Goal: Transaction & Acquisition: Download file/media

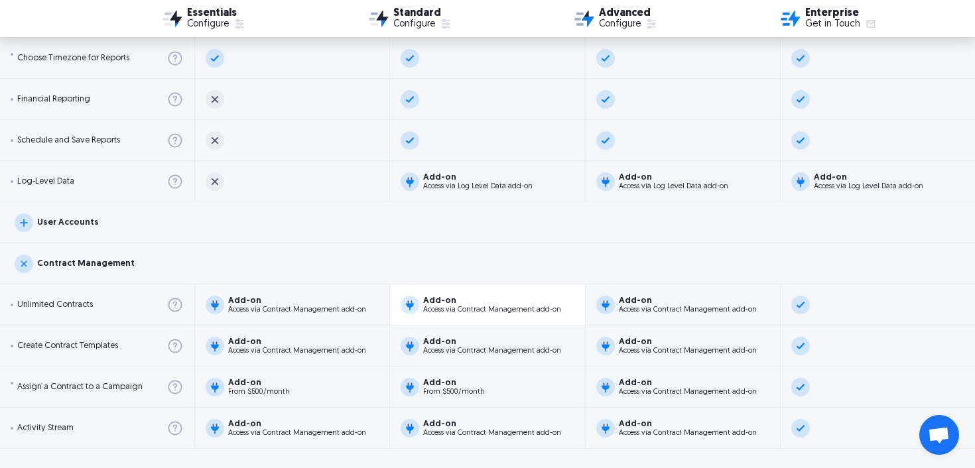
scroll to position [2387, 0]
click at [481, 270] on div "Contract Management" at bounding box center [487, 264] width 975 height 41
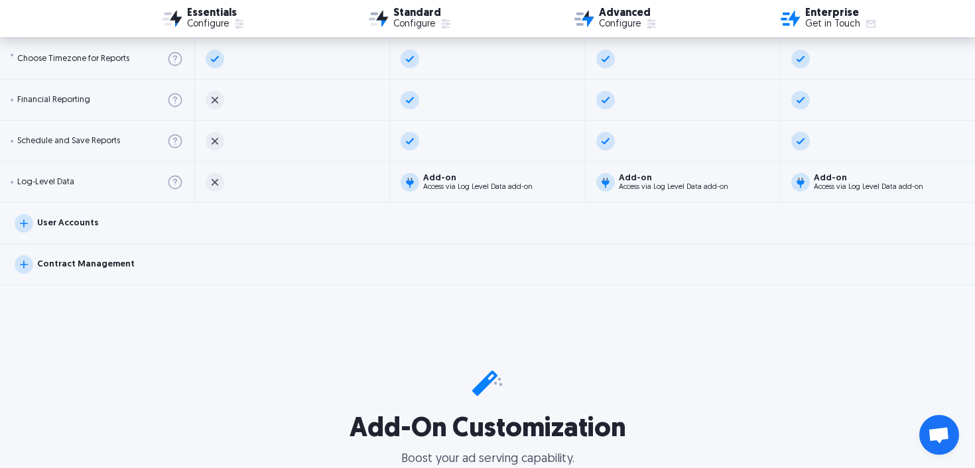
click at [466, 207] on div "User Accounts" at bounding box center [487, 223] width 975 height 41
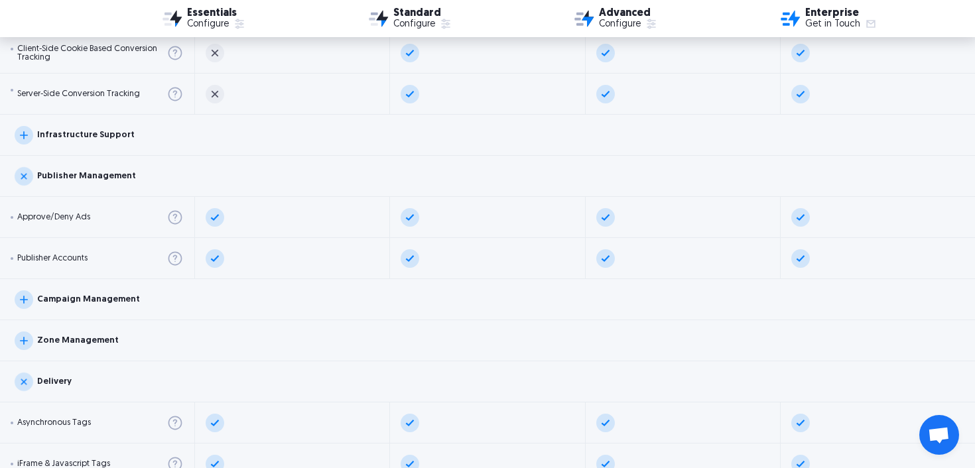
scroll to position [1426, 0]
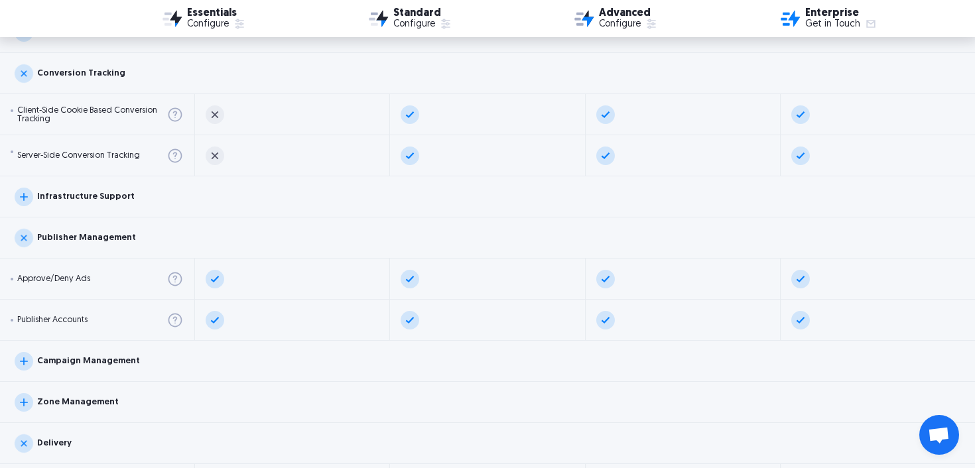
click at [495, 353] on div "Campaign Management" at bounding box center [487, 361] width 975 height 41
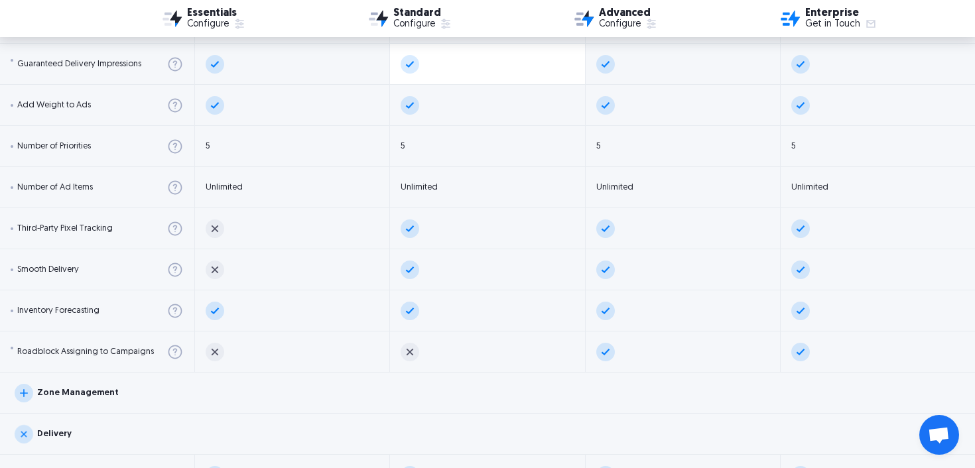
scroll to position [1850, 0]
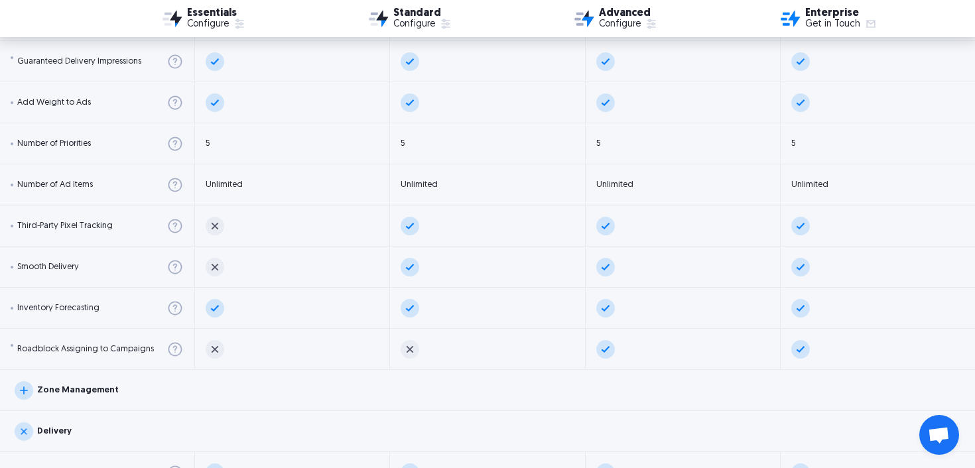
click at [491, 405] on div "Zone Management" at bounding box center [487, 390] width 975 height 41
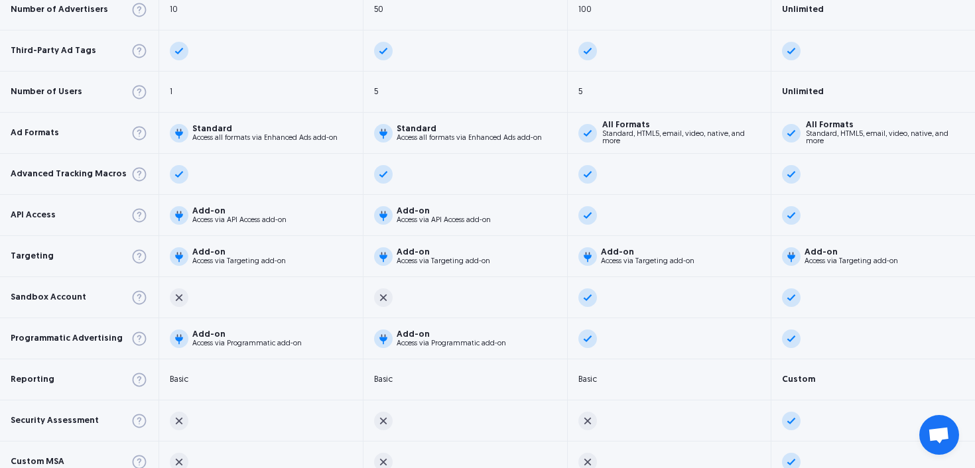
scroll to position [747, 0]
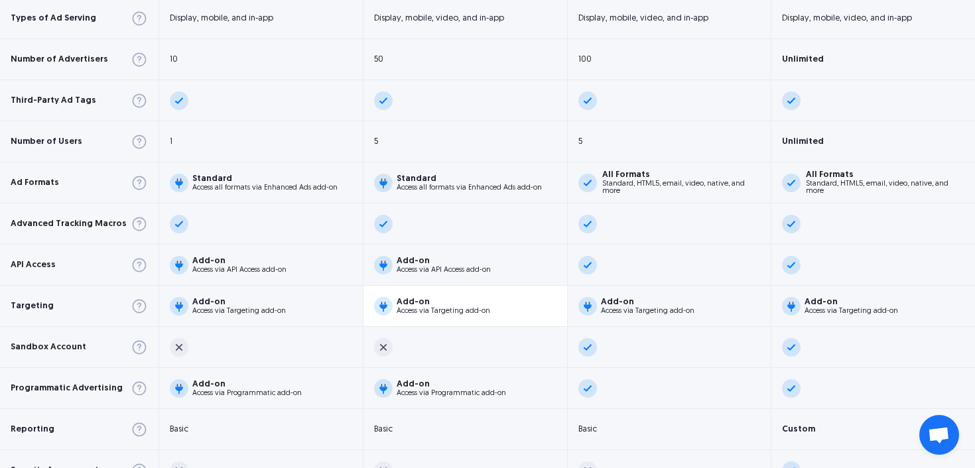
click at [487, 308] on div "Add-on Access via Targeting add-on" at bounding box center [465, 306] width 204 height 41
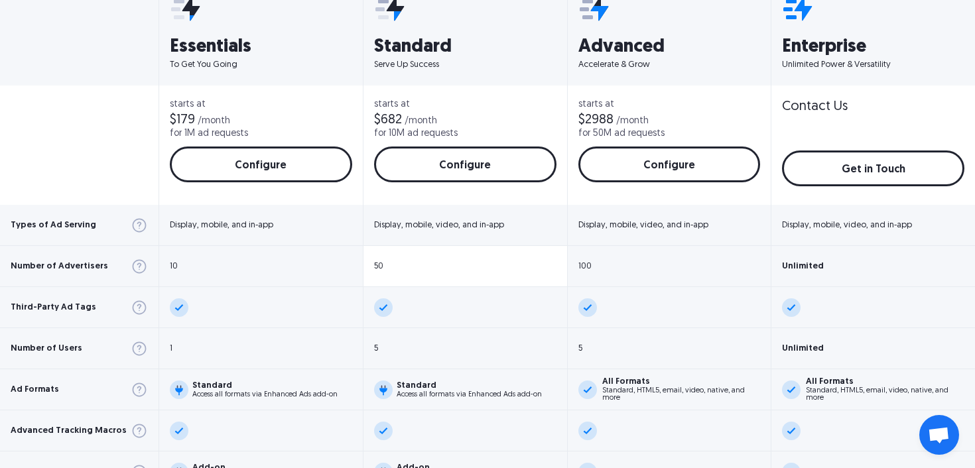
scroll to position [542, 0]
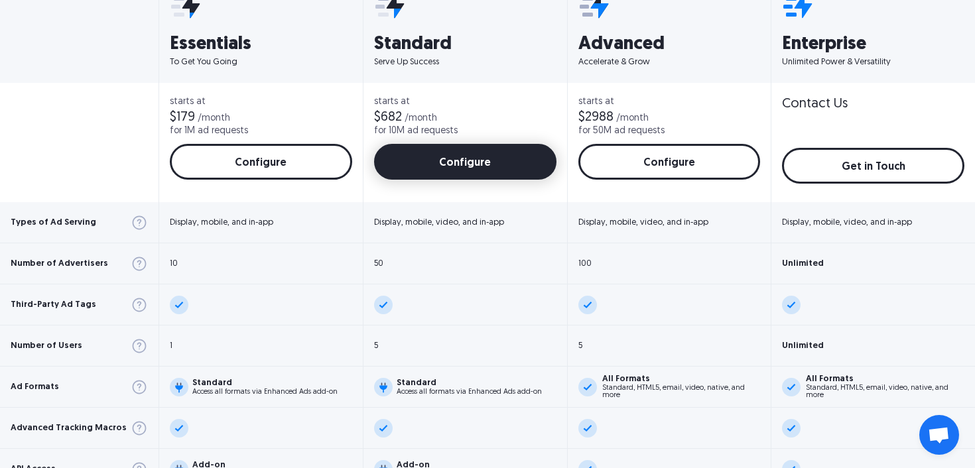
click at [486, 155] on link "Configure" at bounding box center [465, 162] width 182 height 36
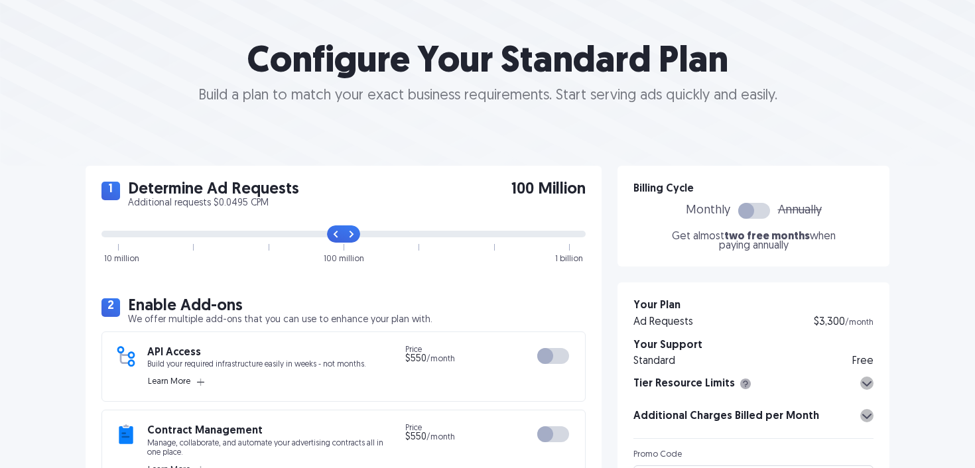
scroll to position [294, 0]
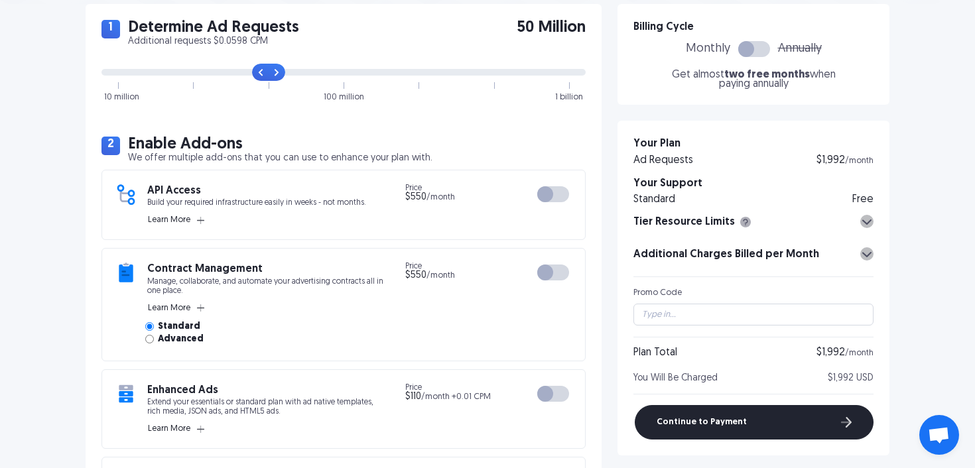
click at [244, 72] on input "range" at bounding box center [343, 72] width 484 height 7
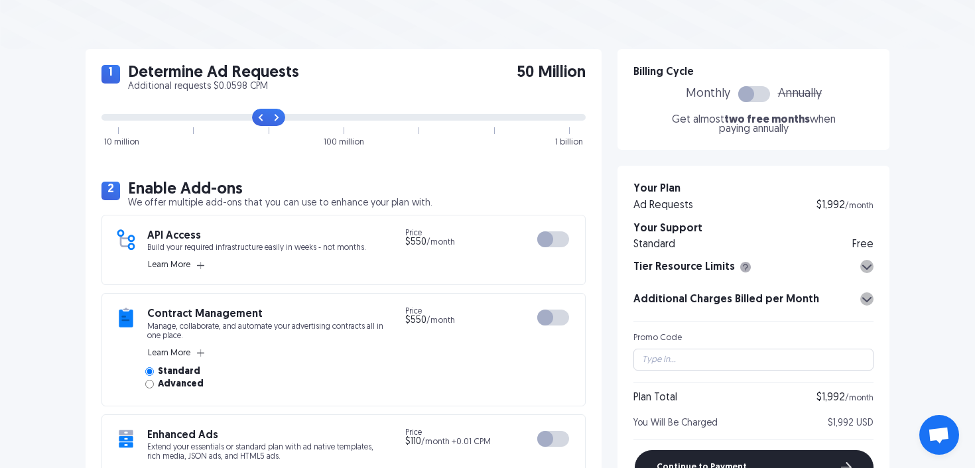
scroll to position [250, 0]
click at [202, 113] on input "range" at bounding box center [343, 116] width 484 height 7
drag, startPoint x: 188, startPoint y: 114, endPoint x: 168, endPoint y: 113, distance: 19.9
click at [168, 113] on input "range" at bounding box center [343, 116] width 484 height 7
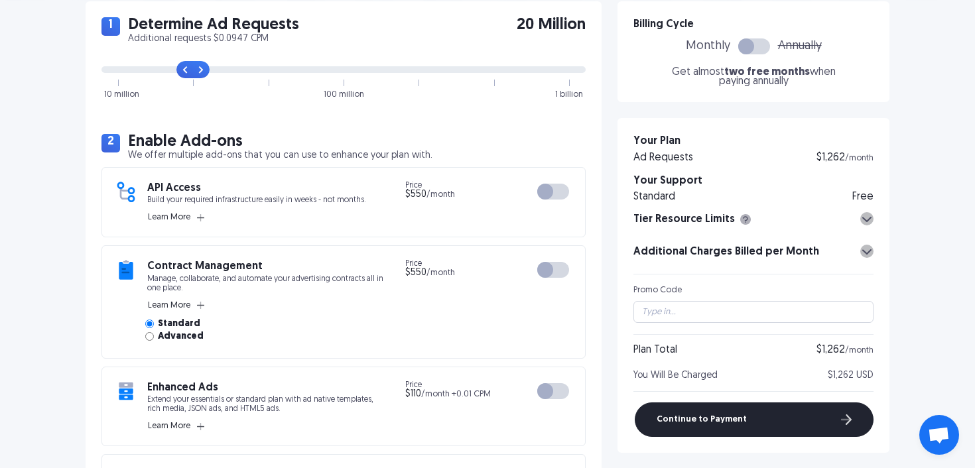
scroll to position [298, 0]
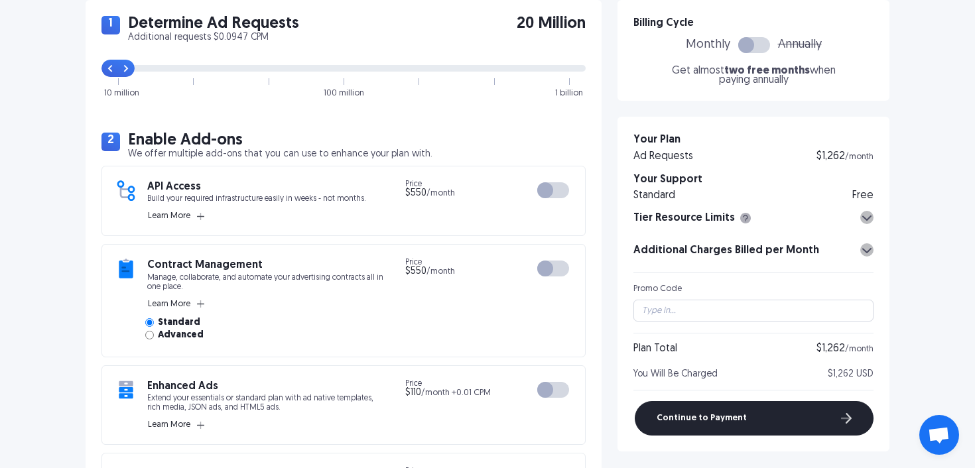
type input "0"
click at [115, 66] on input "range" at bounding box center [343, 68] width 484 height 7
drag, startPoint x: 113, startPoint y: 69, endPoint x: 65, endPoint y: 69, distance: 48.4
click at [101, 69] on input "range" at bounding box center [343, 68] width 484 height 7
click at [105, 68] on input "range" at bounding box center [343, 68] width 484 height 7
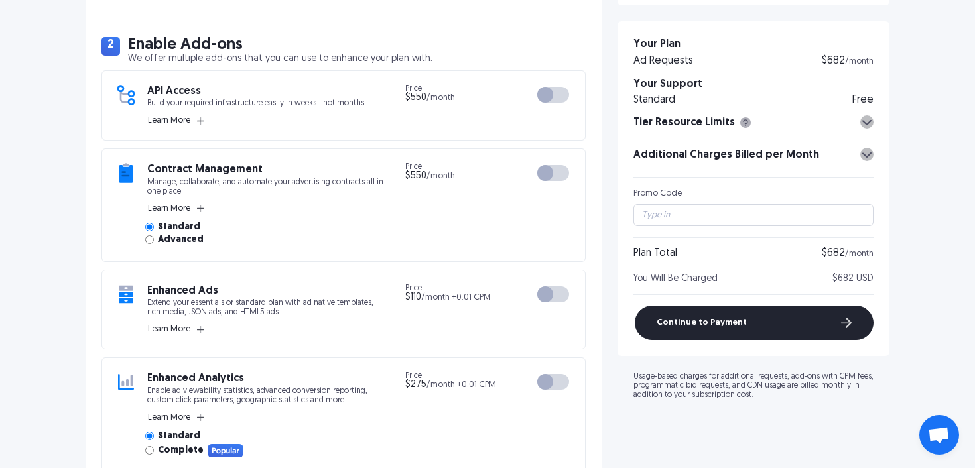
scroll to position [405, 0]
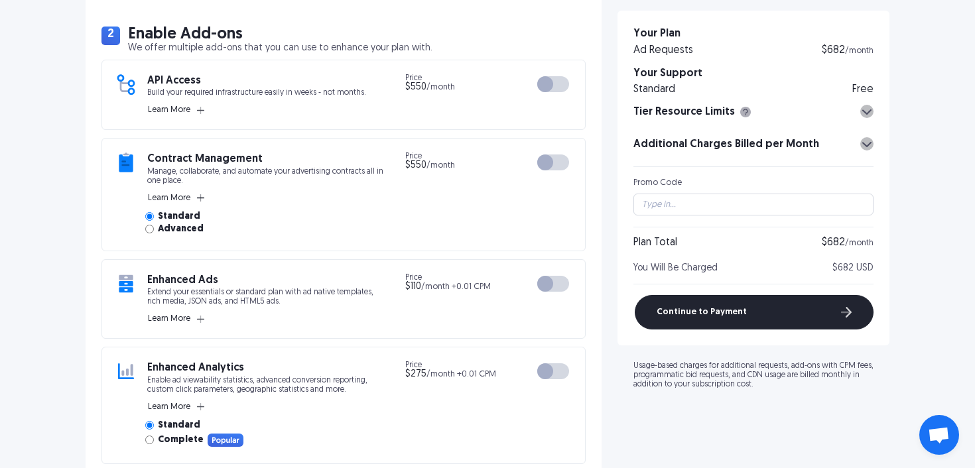
click at [201, 199] on rect "button" at bounding box center [200, 197] width 1 height 7
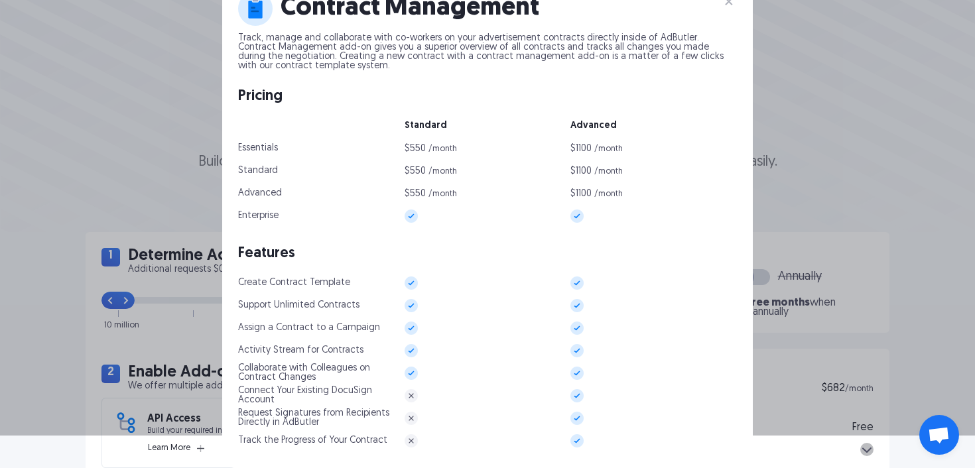
scroll to position [0, 0]
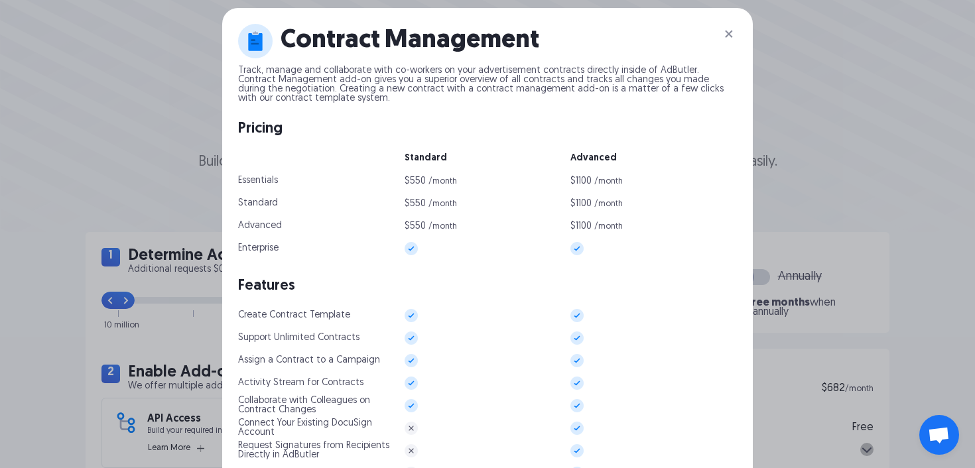
click at [727, 32] on img at bounding box center [729, 34] width 16 height 16
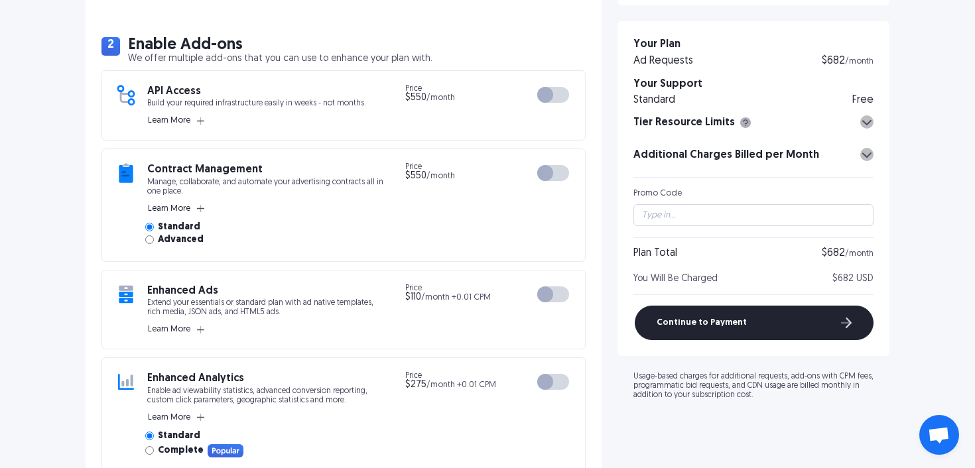
scroll to position [428, 0]
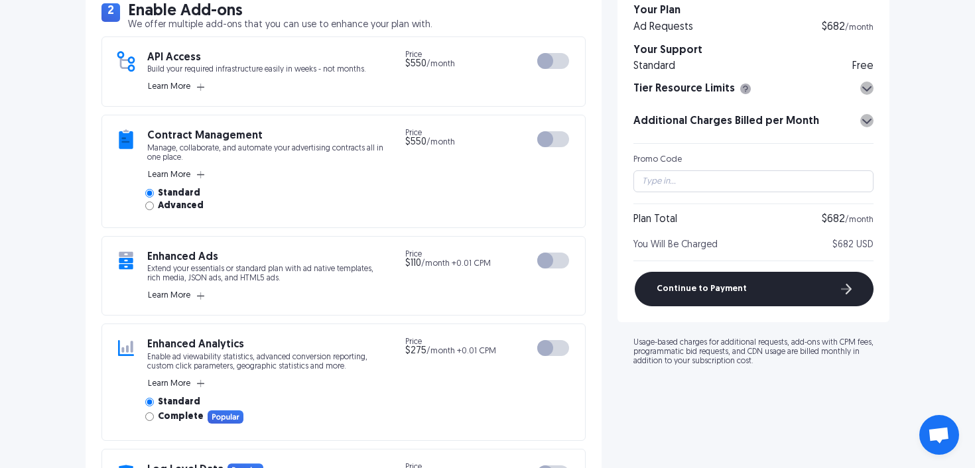
click at [560, 140] on div at bounding box center [553, 139] width 32 height 16
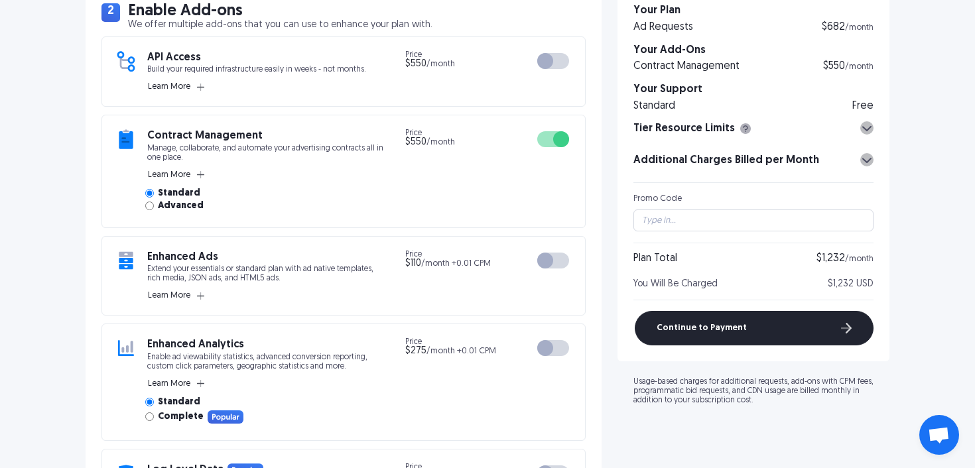
click at [166, 206] on span "Advanced" at bounding box center [181, 206] width 46 height 9
click at [154, 206] on input "Advanced" at bounding box center [149, 206] width 9 height 9
radio input "true"
click at [170, 189] on span "Standard" at bounding box center [179, 193] width 42 height 9
click at [154, 189] on input "Standard" at bounding box center [149, 193] width 9 height 9
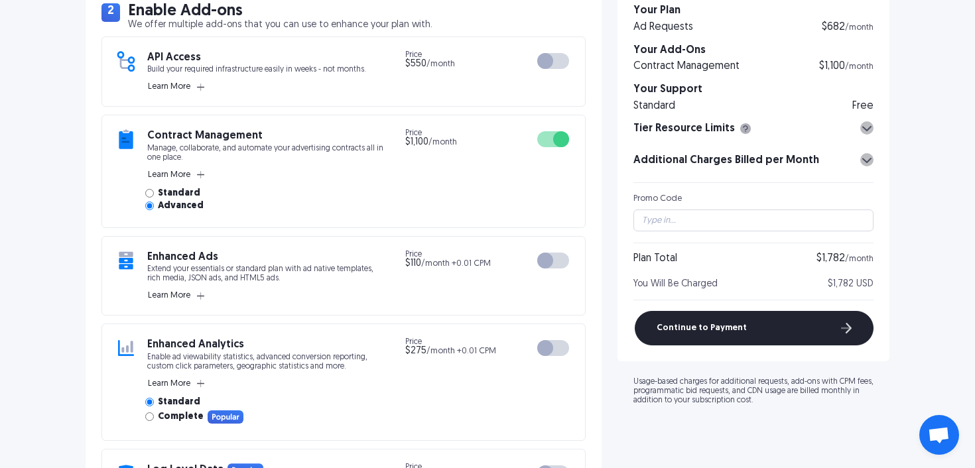
radio input "true"
click at [199, 209] on span "Advanced" at bounding box center [181, 206] width 46 height 9
click at [154, 209] on input "Advanced" at bounding box center [149, 206] width 9 height 9
radio input "true"
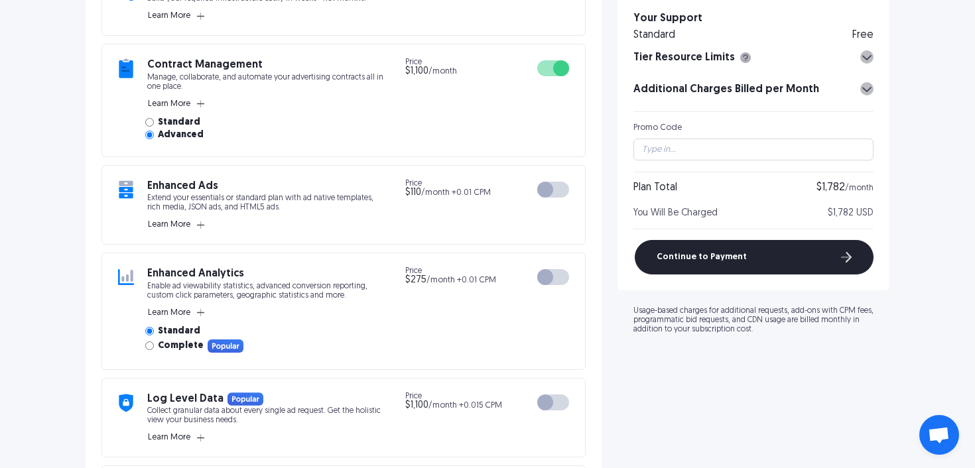
scroll to position [522, 0]
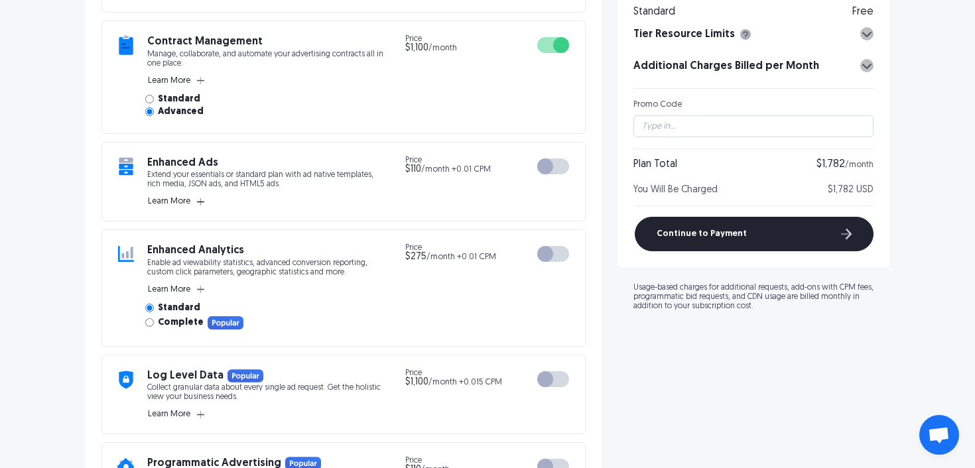
click at [200, 203] on icon "button" at bounding box center [200, 201] width 7 height 7
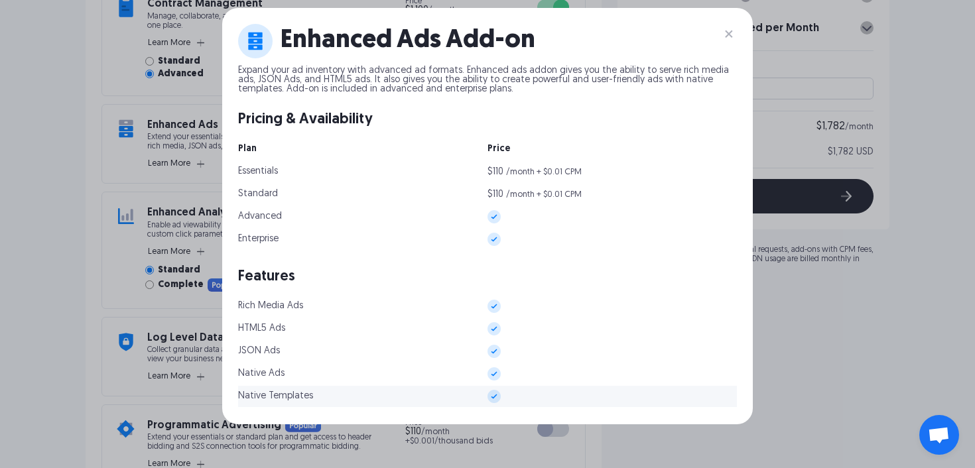
scroll to position [551, 0]
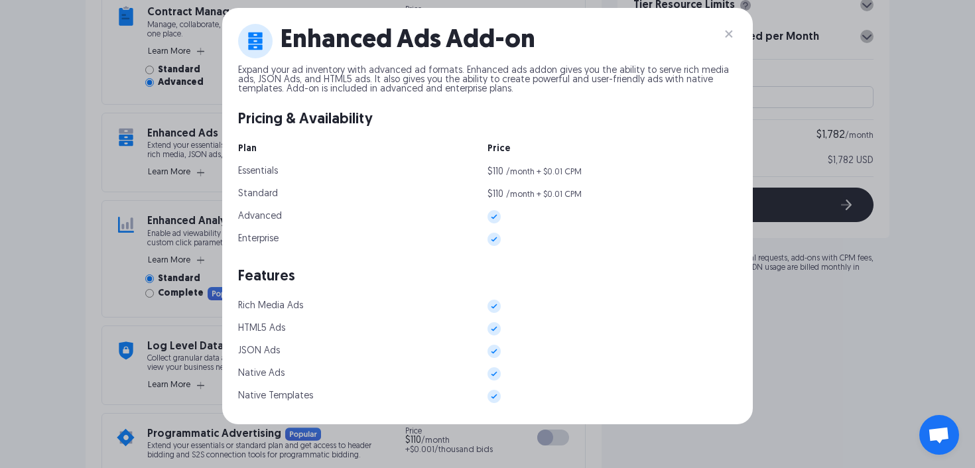
click at [61, 243] on div "Enhanced Ads Add-on Expand your ad inventory with advanced ad formats. Enhanced…" at bounding box center [487, 234] width 975 height 468
click at [722, 27] on img at bounding box center [729, 34] width 16 height 16
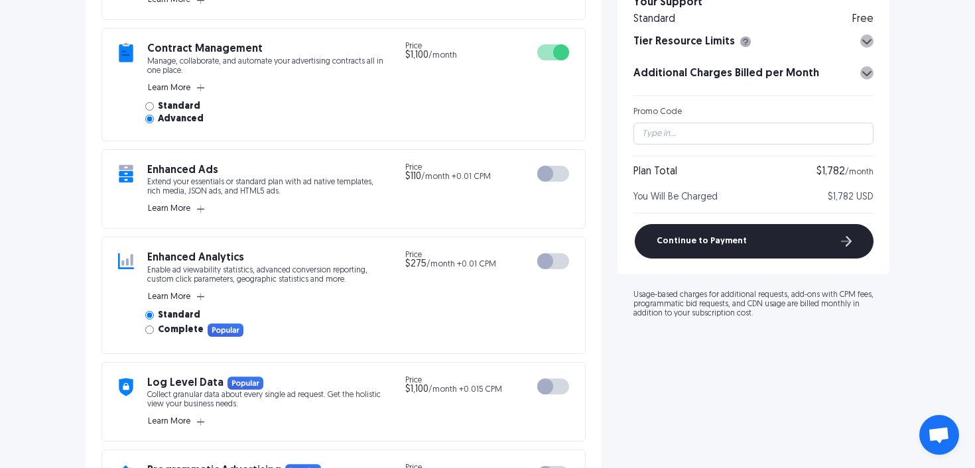
scroll to position [512, 0]
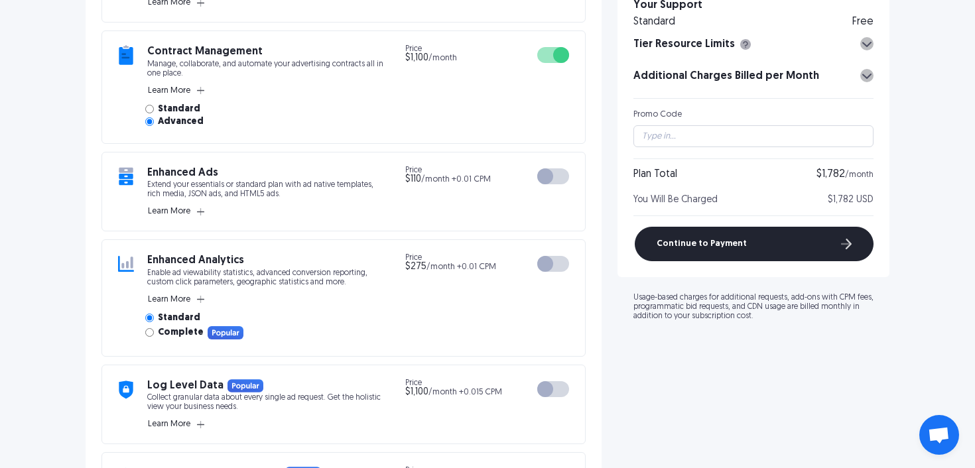
click at [560, 171] on div at bounding box center [553, 176] width 32 height 16
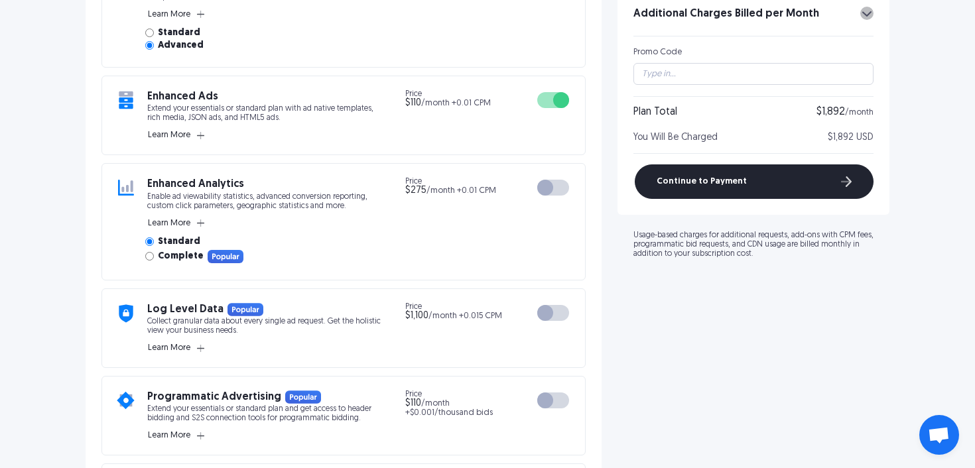
scroll to position [592, 0]
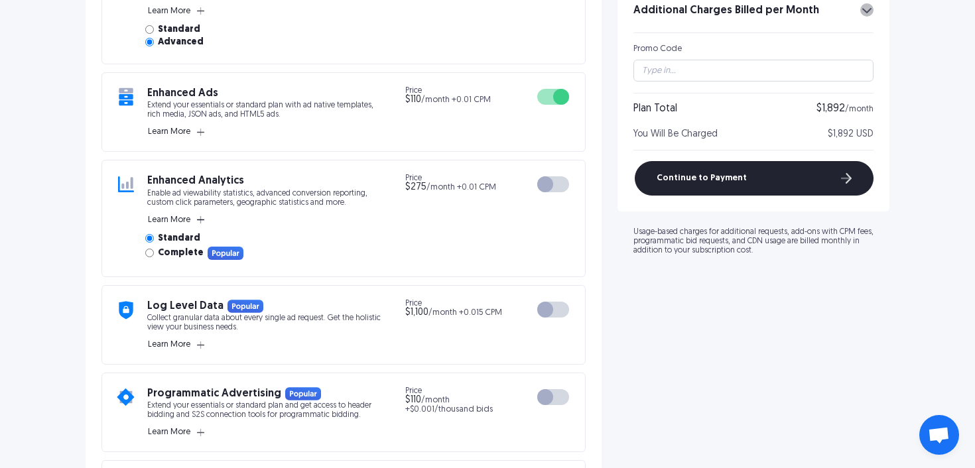
click at [201, 216] on button "Learn More" at bounding box center [176, 220] width 58 height 12
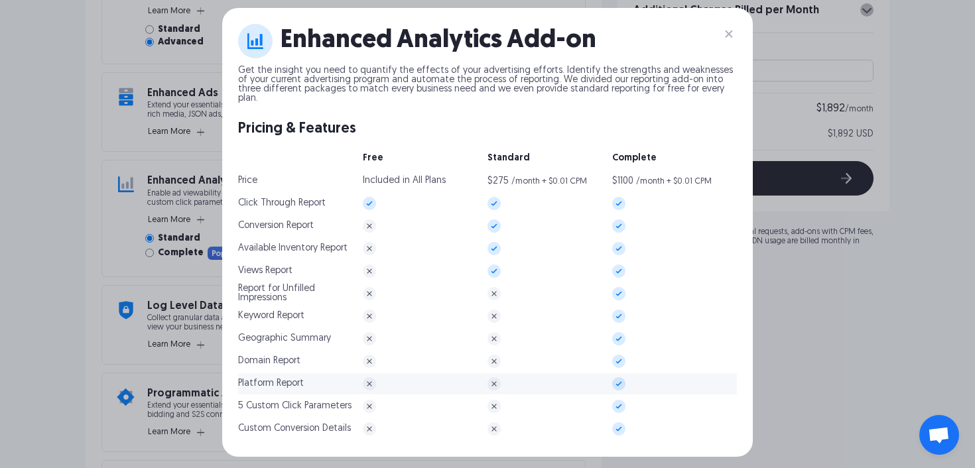
scroll to position [622, 0]
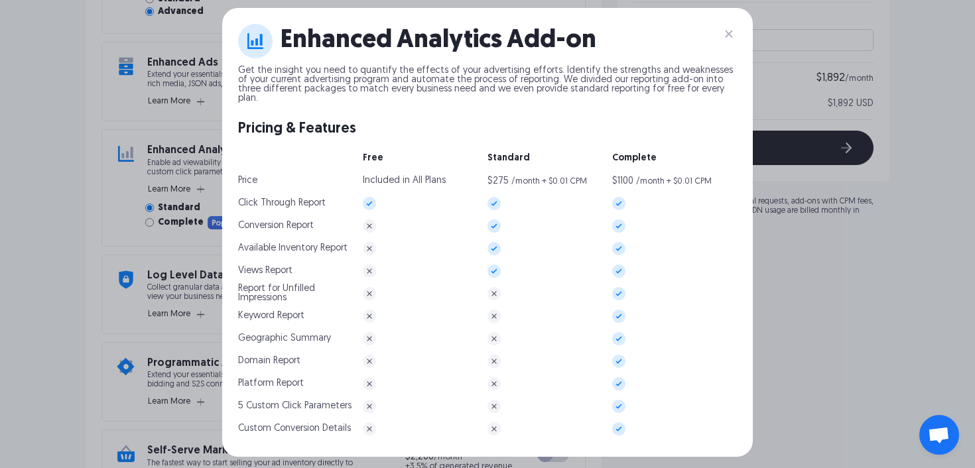
click at [836, 333] on div "Enhanced Analytics Add-on Get the insight you need to quantify the effects of y…" at bounding box center [487, 234] width 975 height 468
click at [723, 33] on img at bounding box center [729, 34] width 16 height 16
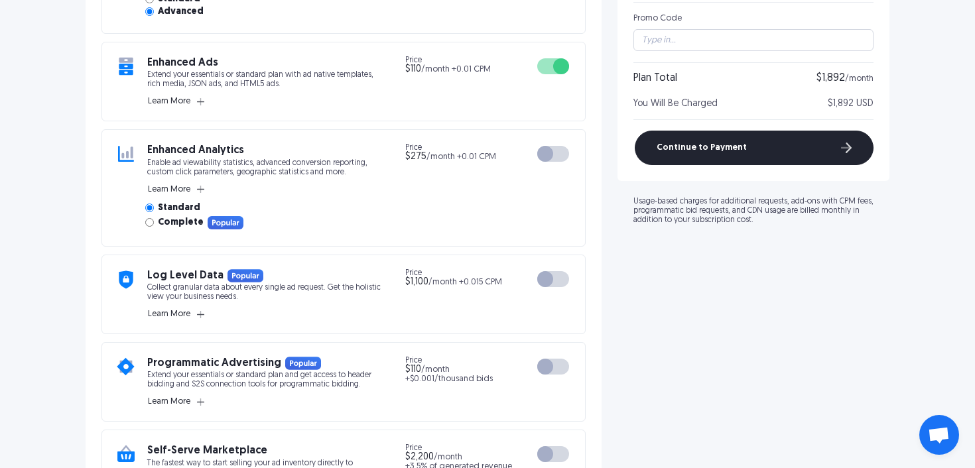
click at [564, 157] on div at bounding box center [553, 154] width 32 height 16
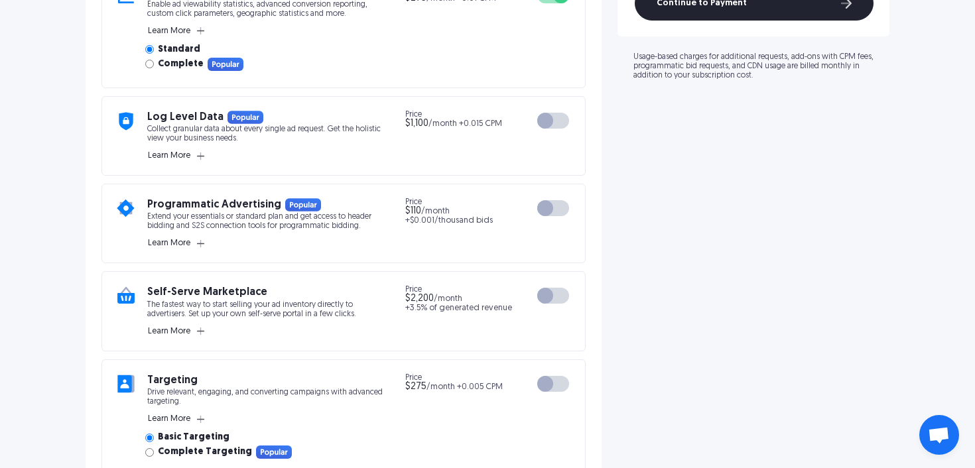
scroll to position [784, 0]
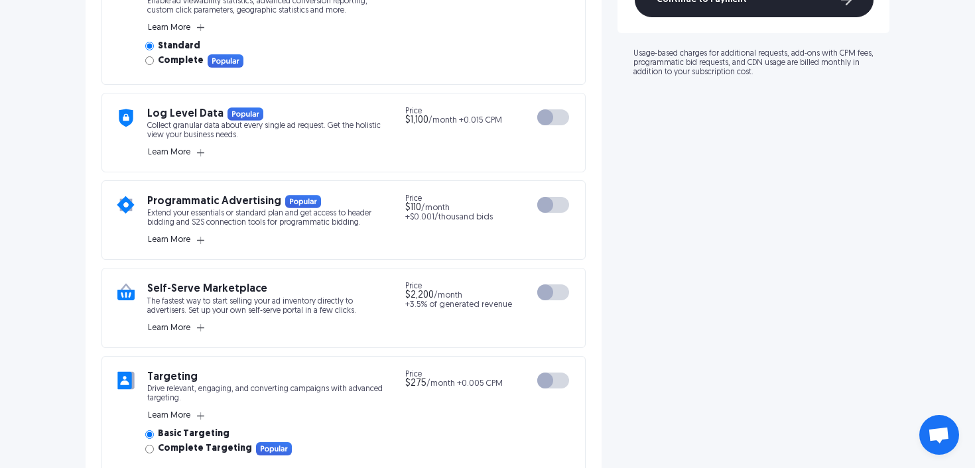
click at [206, 241] on div "Programmatic Advertising Extend your essentials or standard plan and get access…" at bounding box center [265, 220] width 237 height 52
click at [200, 237] on icon "button" at bounding box center [200, 240] width 7 height 7
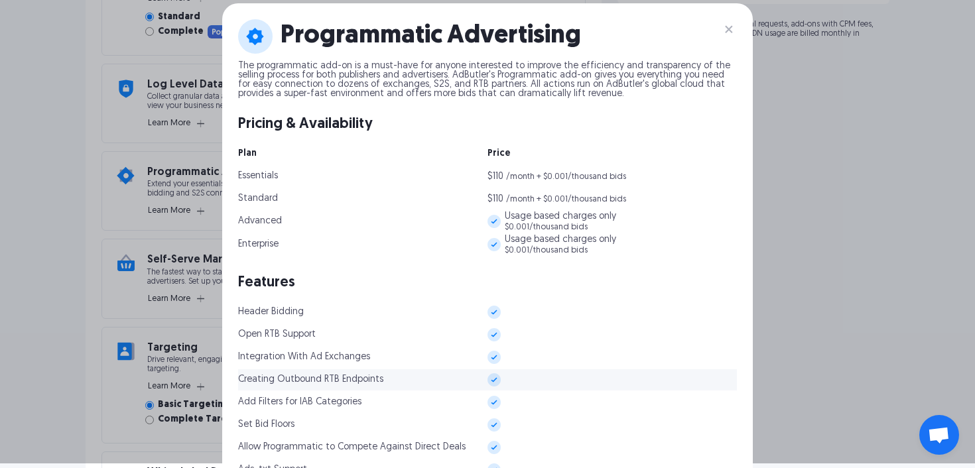
scroll to position [0, 0]
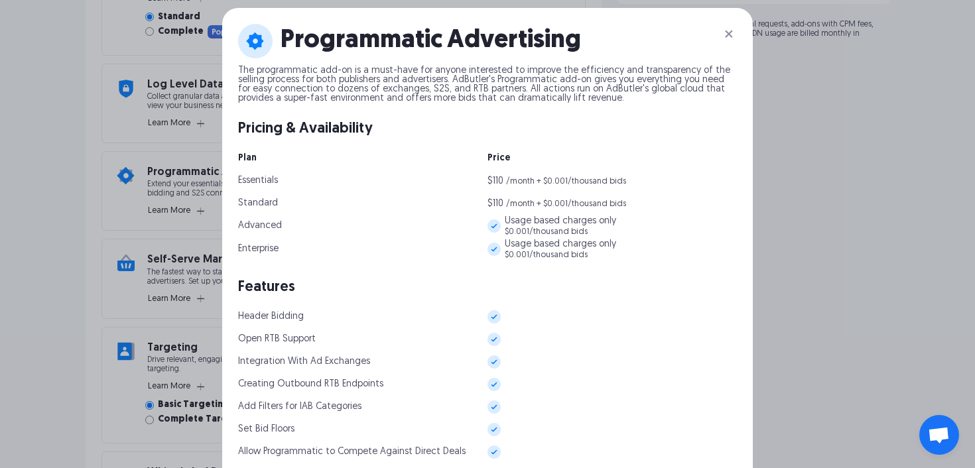
click at [724, 36] on img at bounding box center [729, 34] width 16 height 16
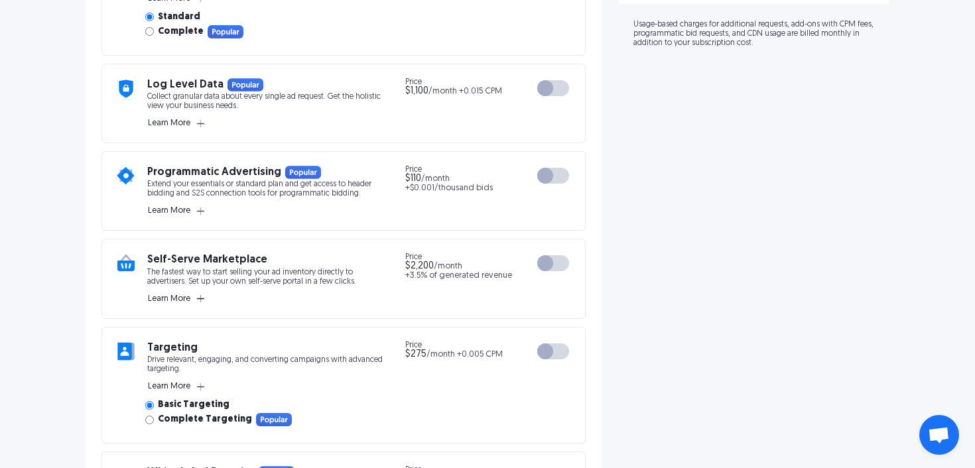
click at [200, 300] on icon "button" at bounding box center [200, 298] width 7 height 7
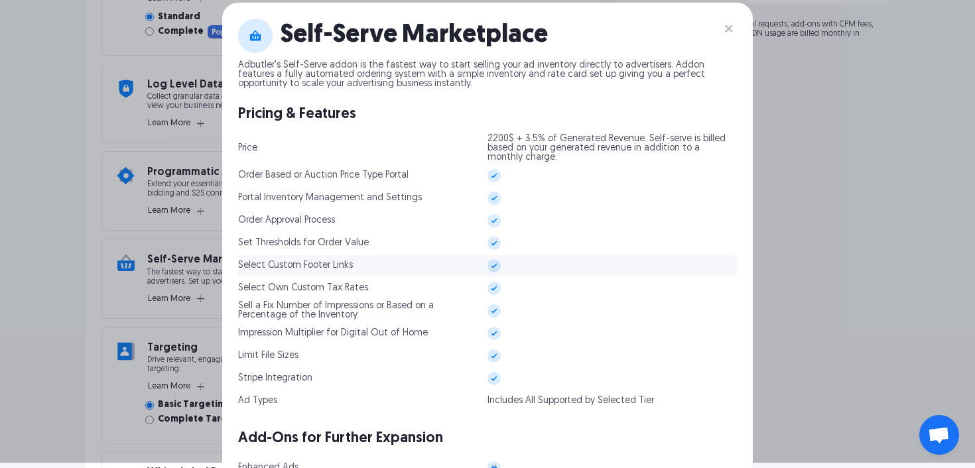
scroll to position [1, 0]
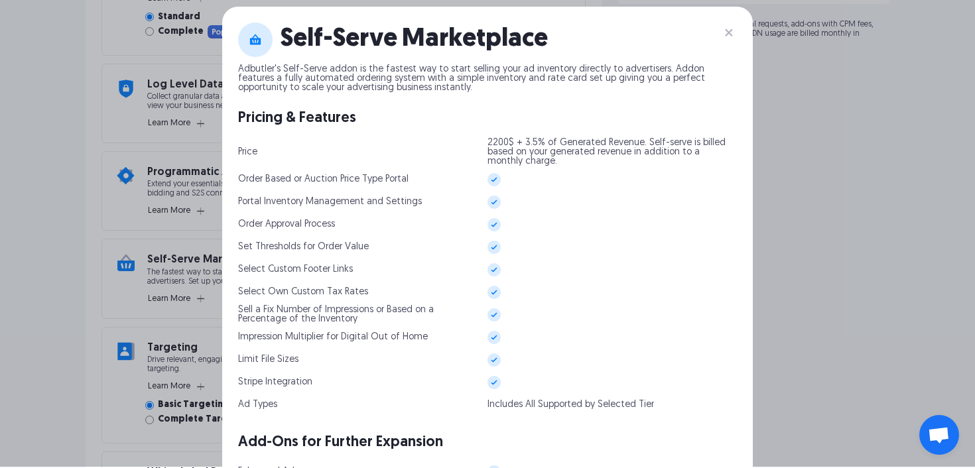
click at [796, 249] on div "Self-Serve Marketplace Adbutler's Self-Serve addon is the fastest way to start …" at bounding box center [487, 233] width 975 height 468
click at [129, 182] on div "Self-Serve Marketplace Adbutler's Self-Serve addon is the fastest way to start …" at bounding box center [487, 233] width 975 height 468
click at [725, 30] on img at bounding box center [729, 33] width 16 height 16
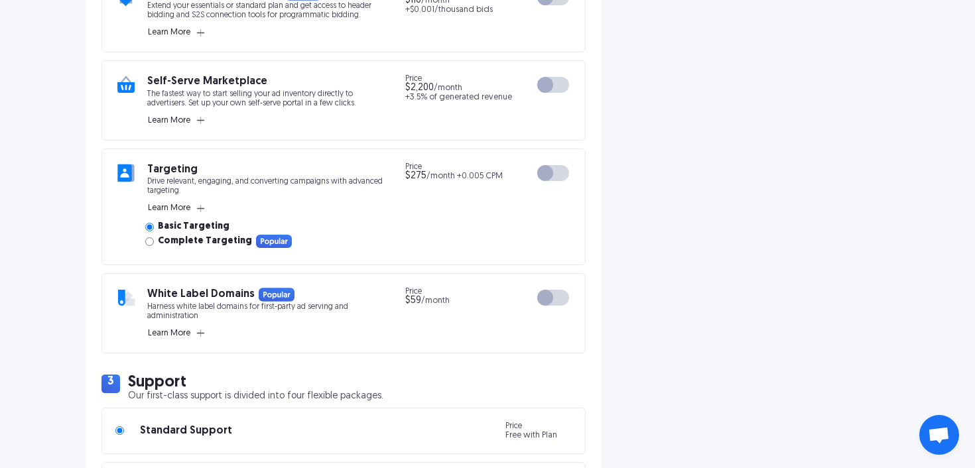
scroll to position [998, 0]
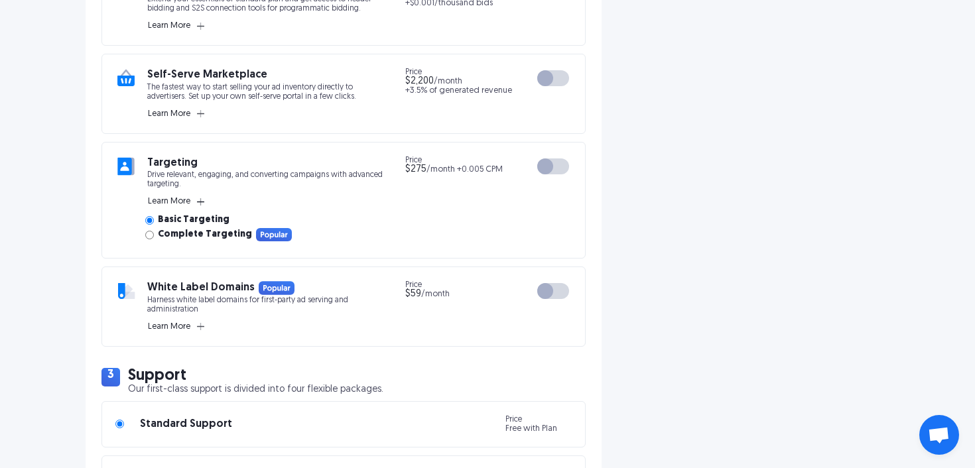
click at [200, 203] on rect "button" at bounding box center [200, 201] width 1 height 7
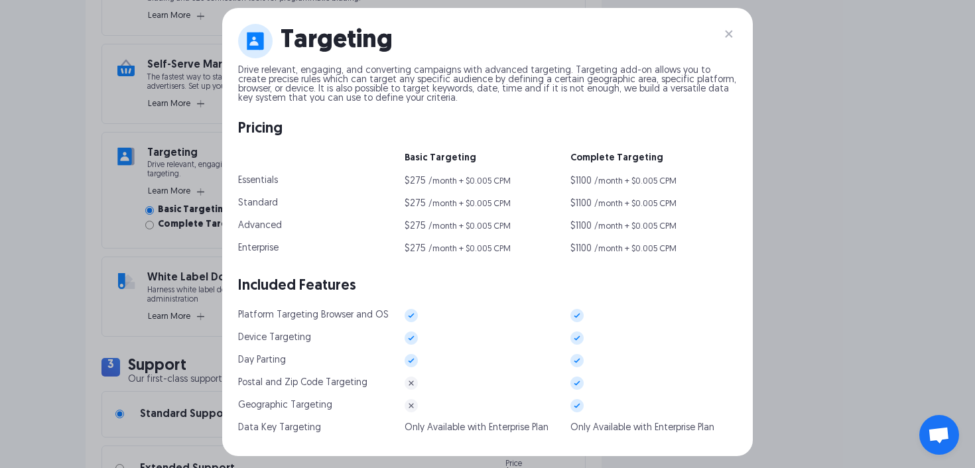
scroll to position [1007, 0]
click at [806, 259] on div "Targeting Drive relevant, engaging, and converting campaigns with advanced targ…" at bounding box center [487, 234] width 975 height 468
click at [724, 31] on img at bounding box center [729, 34] width 16 height 16
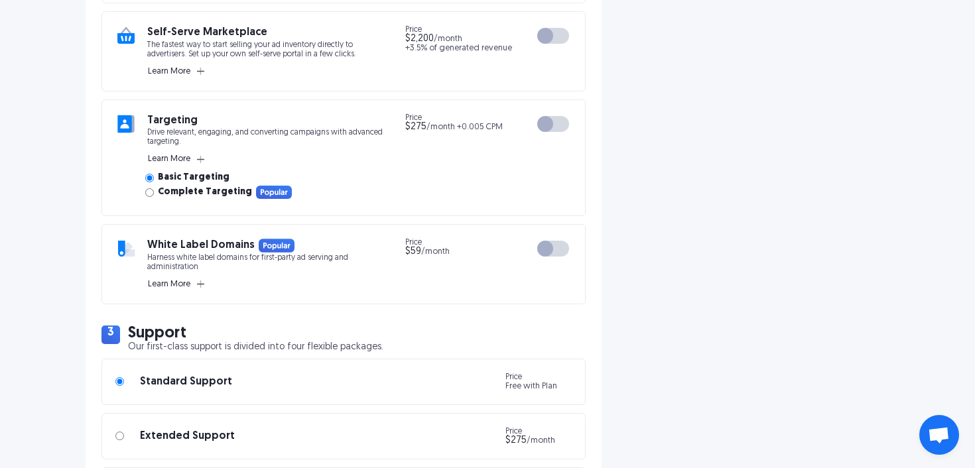
scroll to position [1062, 0]
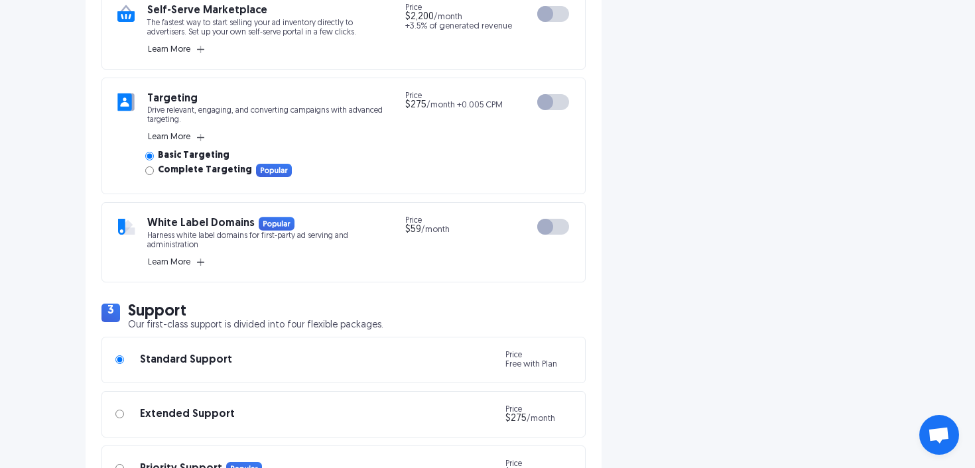
click at [198, 260] on icon "button" at bounding box center [200, 262] width 7 height 7
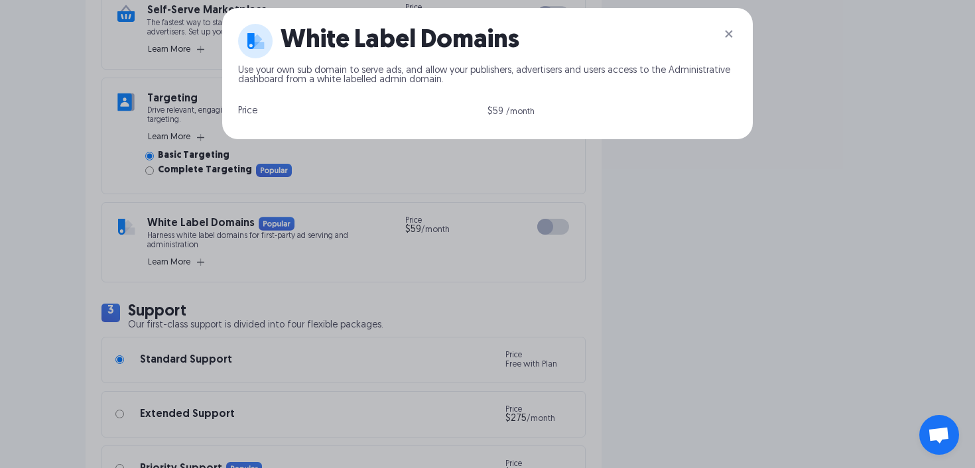
click at [729, 29] on img at bounding box center [729, 34] width 16 height 16
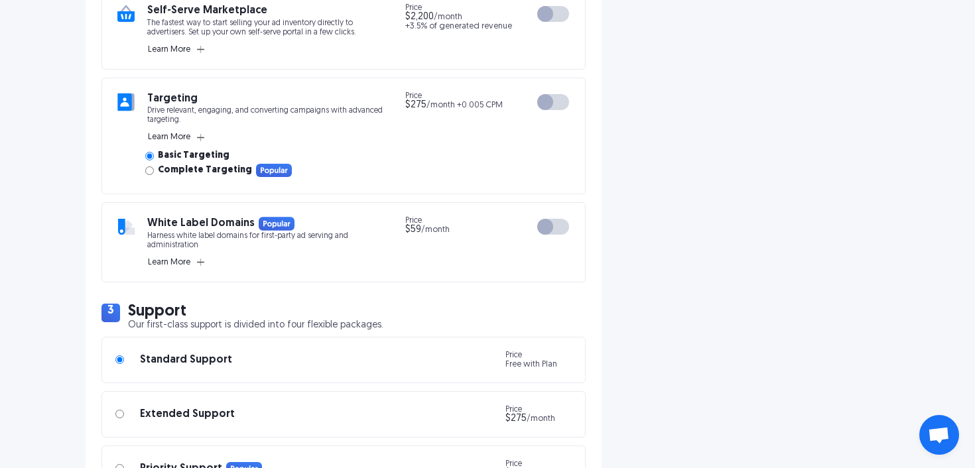
click at [561, 229] on div at bounding box center [553, 227] width 32 height 16
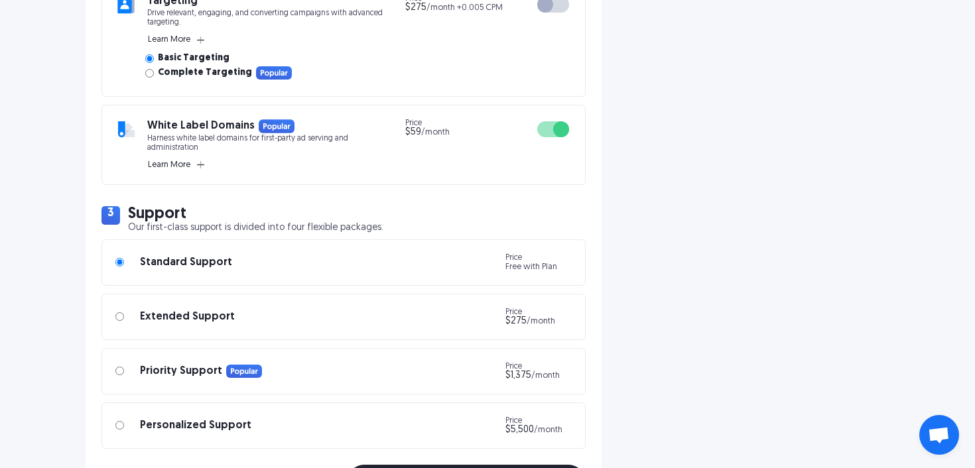
scroll to position [1161, 0]
click at [206, 162] on div "White Label Domains Harness white label domains for first-party ad serving and …" at bounding box center [265, 144] width 237 height 52
click at [199, 162] on icon "button" at bounding box center [200, 163] width 7 height 7
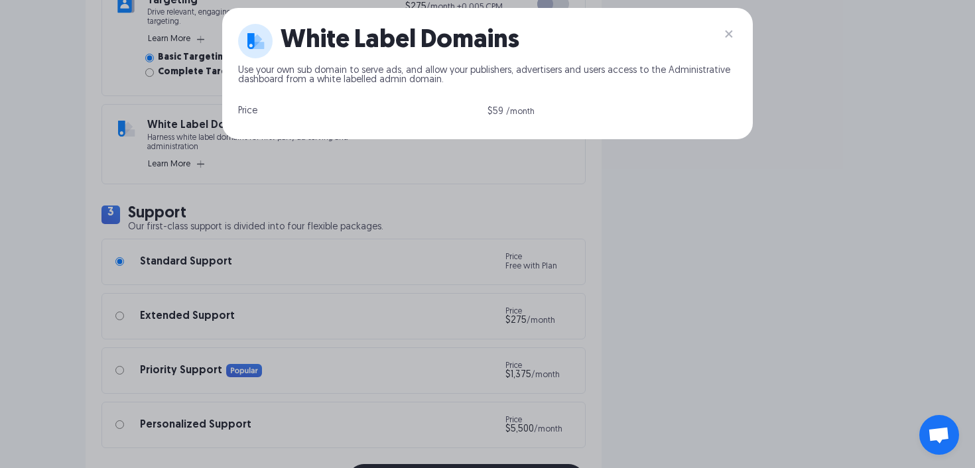
click at [629, 283] on div "White Label Domains Use your own sub domain to serve ads, and allow your publis…" at bounding box center [487, 234] width 975 height 468
click at [725, 26] on img at bounding box center [729, 34] width 16 height 16
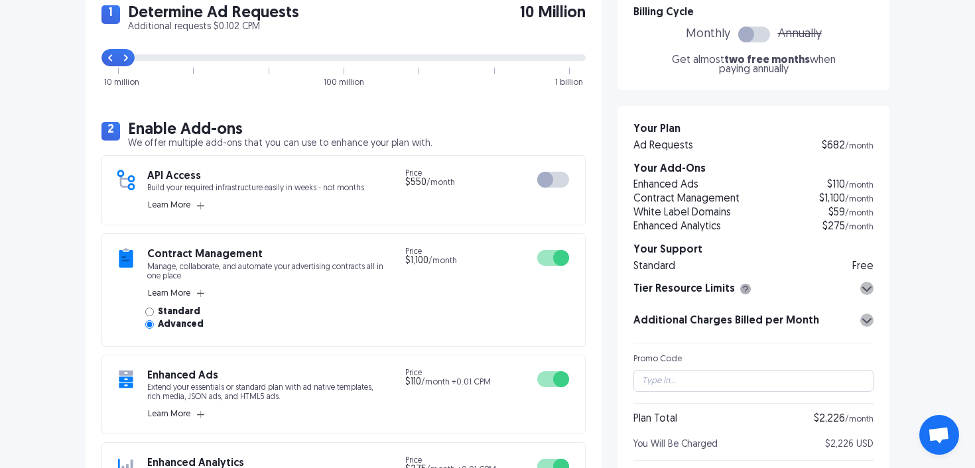
scroll to position [307, 0]
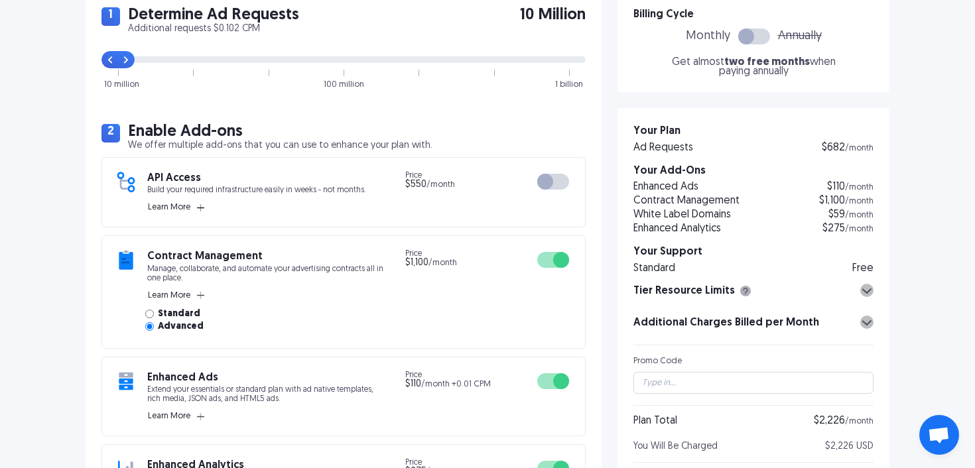
click at [202, 209] on icon "button" at bounding box center [200, 207] width 7 height 7
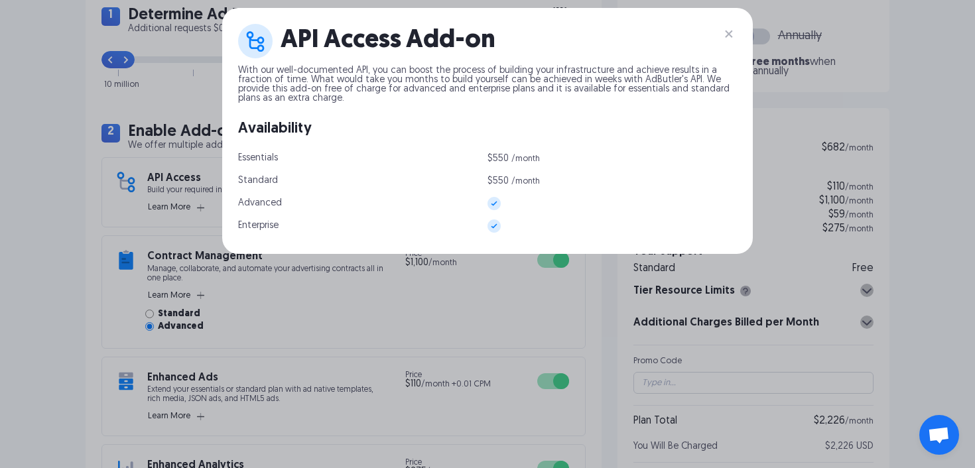
click at [326, 312] on div "API Access Add-on With our well-documented API, you can boost the process of bu…" at bounding box center [487, 234] width 975 height 468
click at [727, 33] on img at bounding box center [729, 34] width 16 height 16
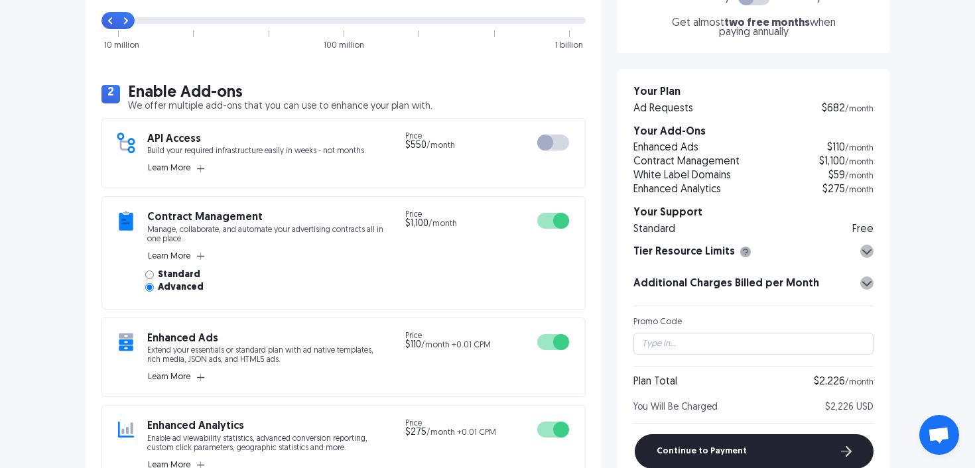
scroll to position [347, 0]
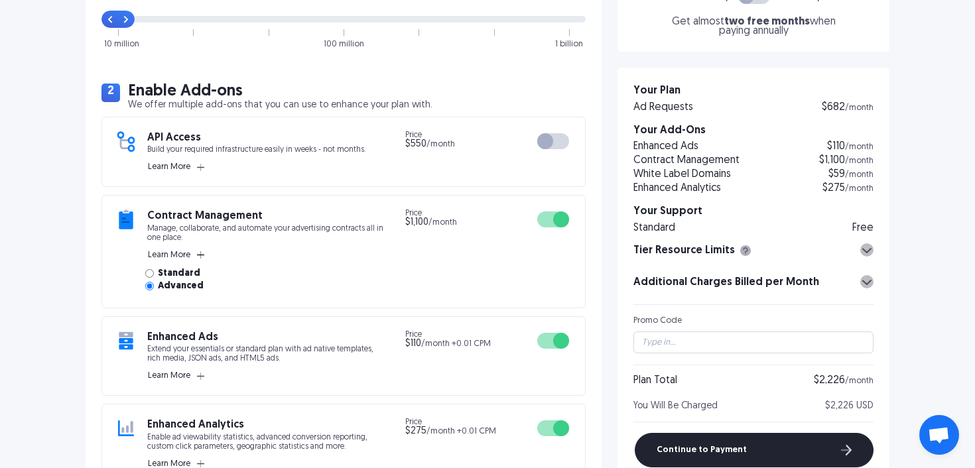
click at [200, 258] on icon "button" at bounding box center [200, 254] width 7 height 7
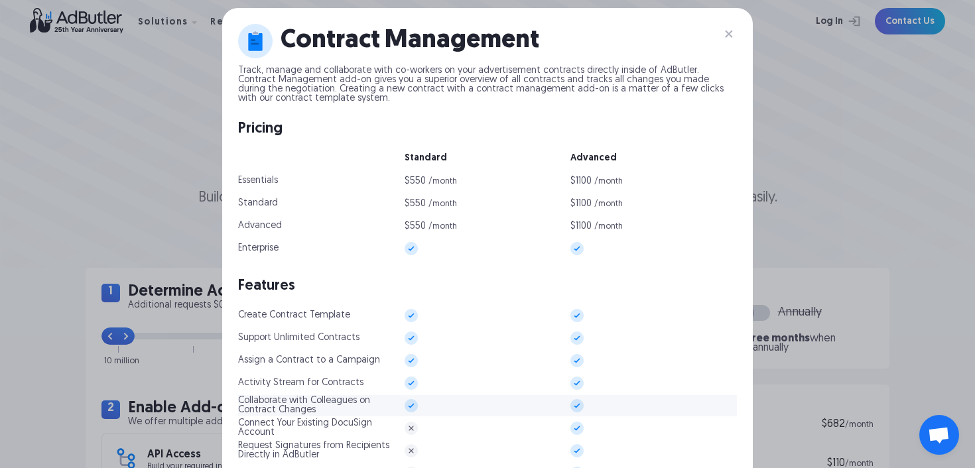
scroll to position [0, 0]
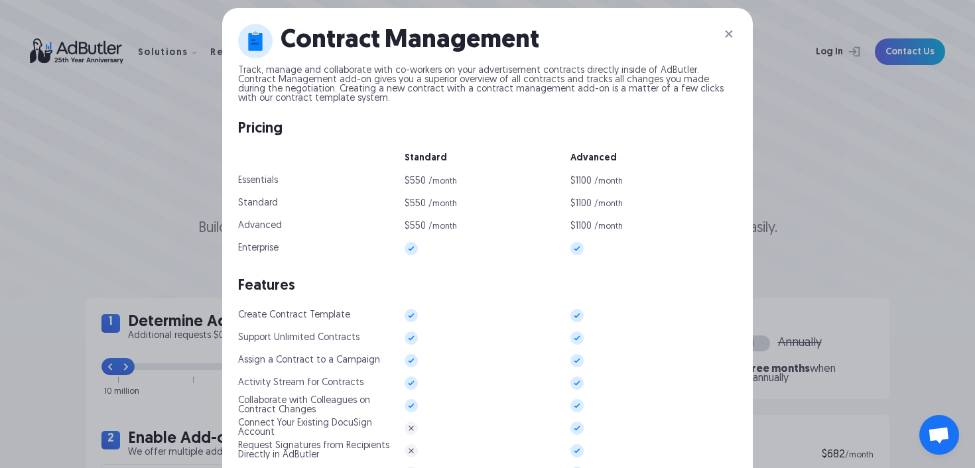
click at [723, 32] on img at bounding box center [729, 34] width 16 height 16
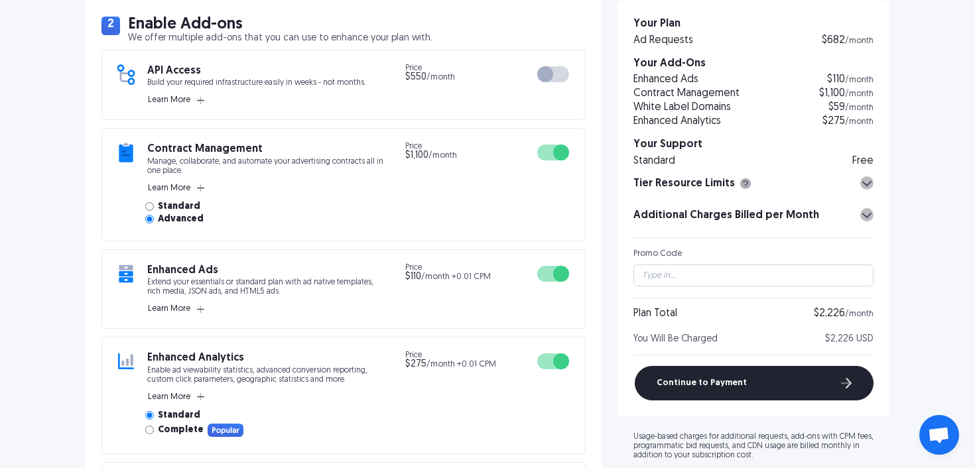
scroll to position [416, 0]
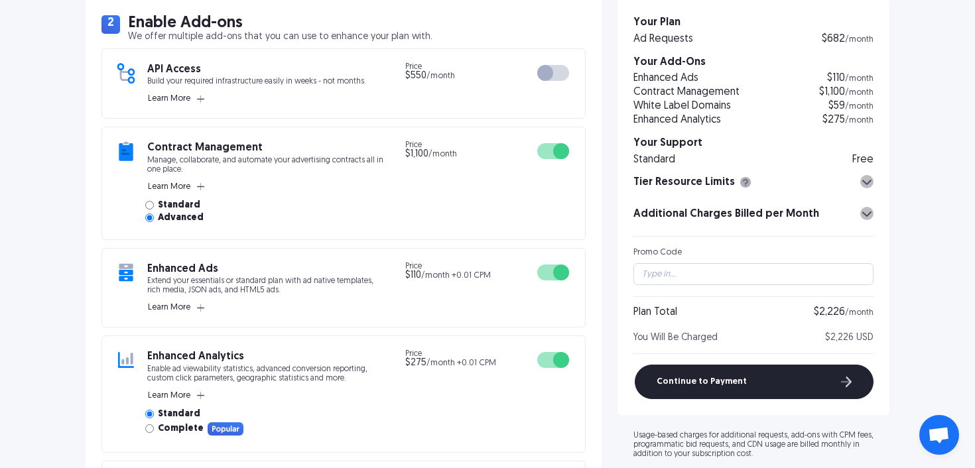
click at [554, 157] on div at bounding box center [553, 151] width 32 height 16
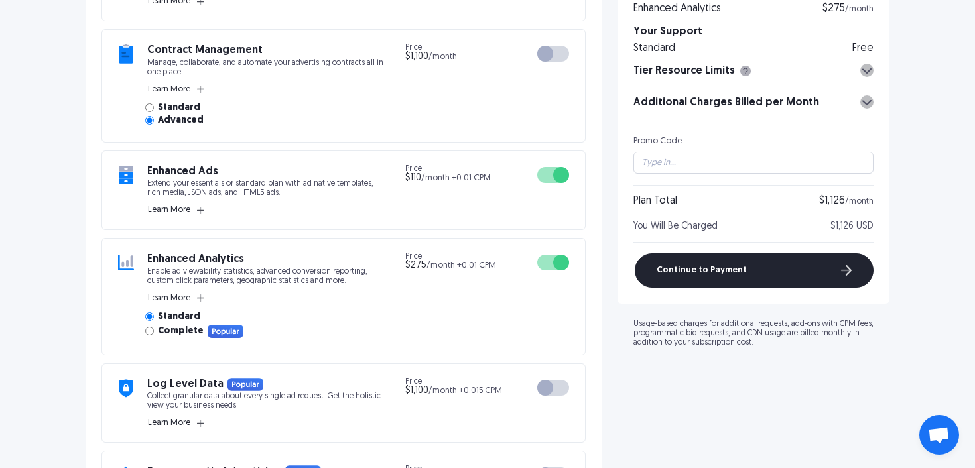
scroll to position [515, 0]
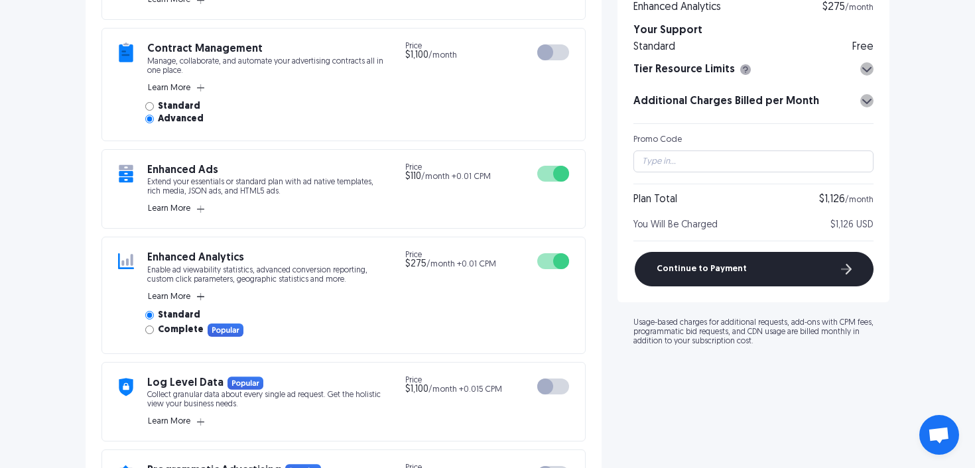
click at [202, 295] on icon "button" at bounding box center [200, 296] width 7 height 7
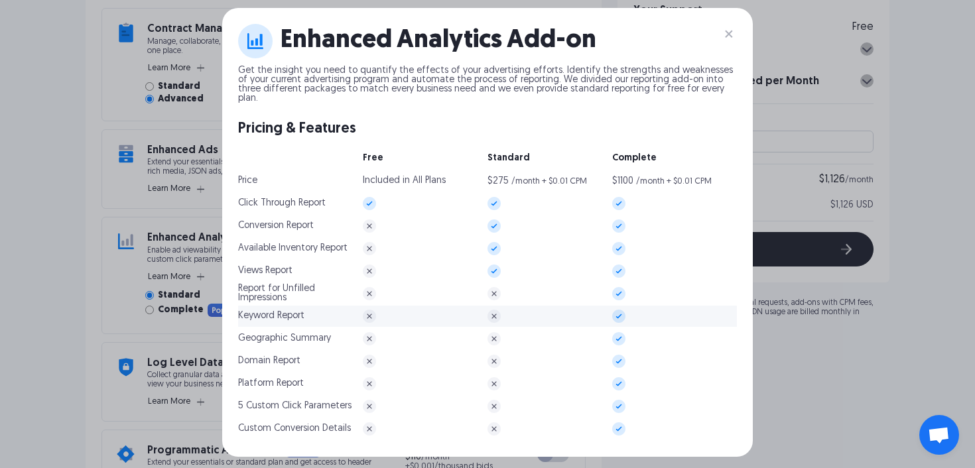
scroll to position [514, 0]
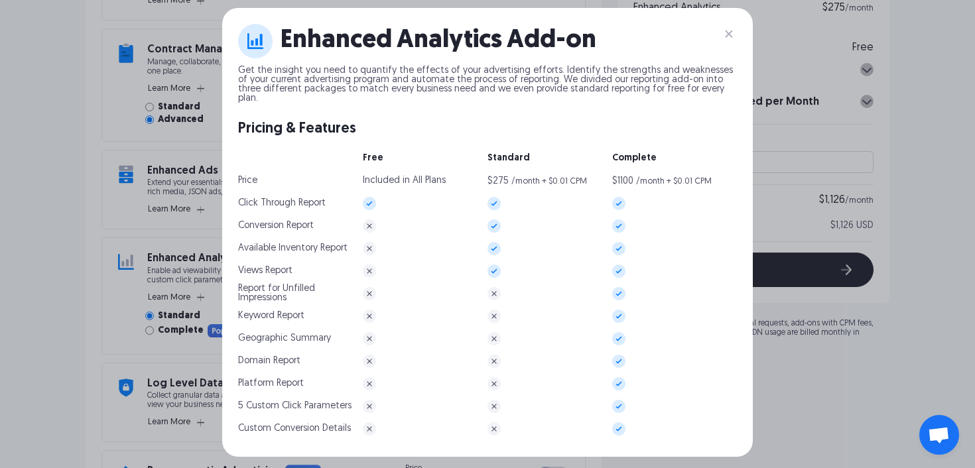
click at [43, 210] on div "Enhanced Analytics Add-on Get the insight you need to quantify the effects of y…" at bounding box center [487, 234] width 975 height 468
click at [722, 32] on img at bounding box center [729, 34] width 16 height 16
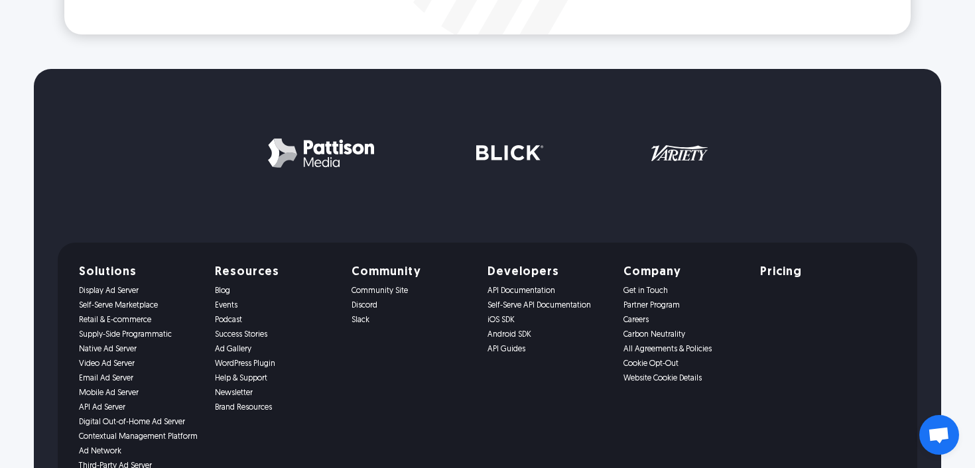
scroll to position [2686, 0]
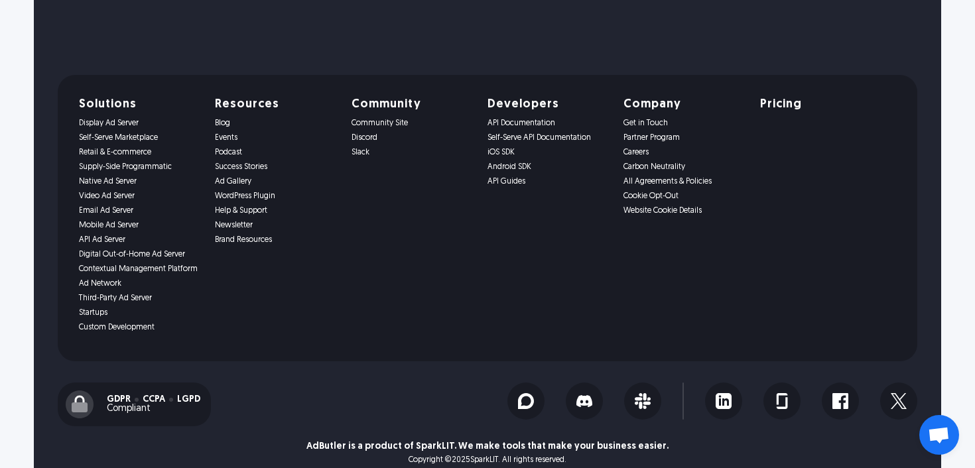
click at [259, 196] on link "WordPress Plugin" at bounding box center [275, 196] width 120 height 9
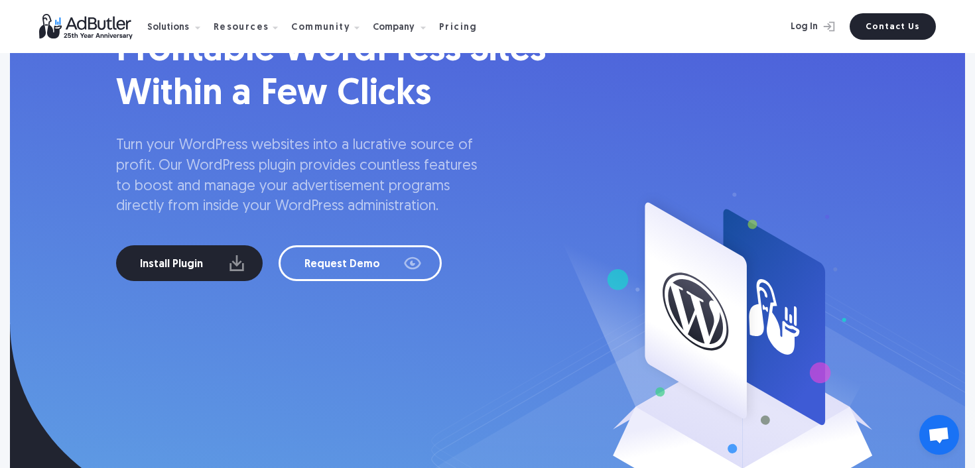
scroll to position [192, 0]
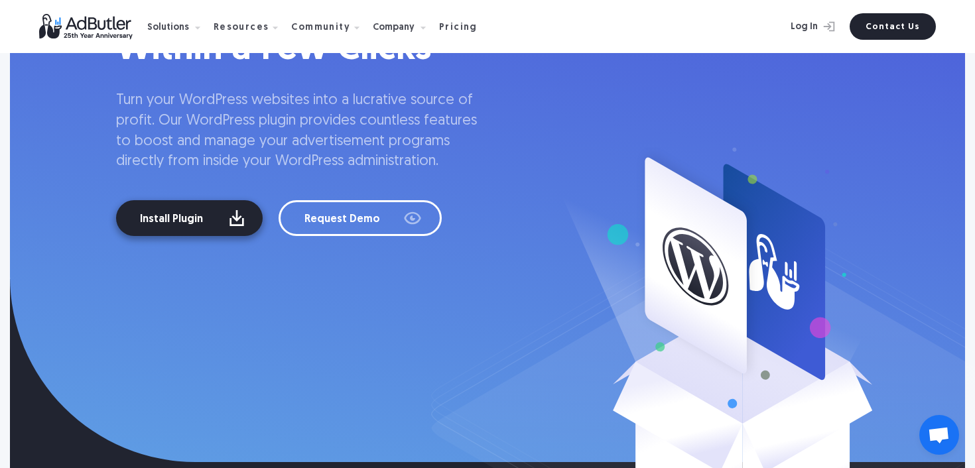
click at [239, 211] on link "Install Plugin" at bounding box center [189, 218] width 147 height 36
